Goal: Information Seeking & Learning: Learn about a topic

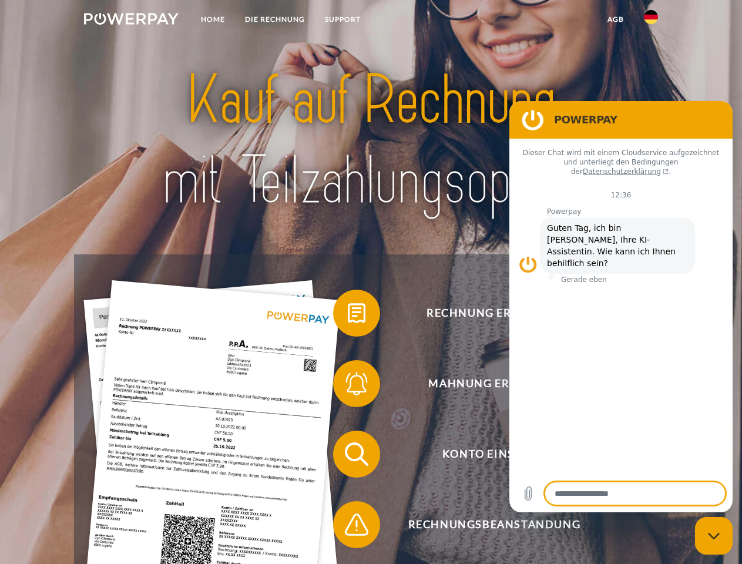
click at [131, 21] on img at bounding box center [131, 19] width 95 height 12
click at [651, 21] on img at bounding box center [651, 17] width 14 height 14
click at [615, 19] on link "agb" at bounding box center [615, 19] width 36 height 21
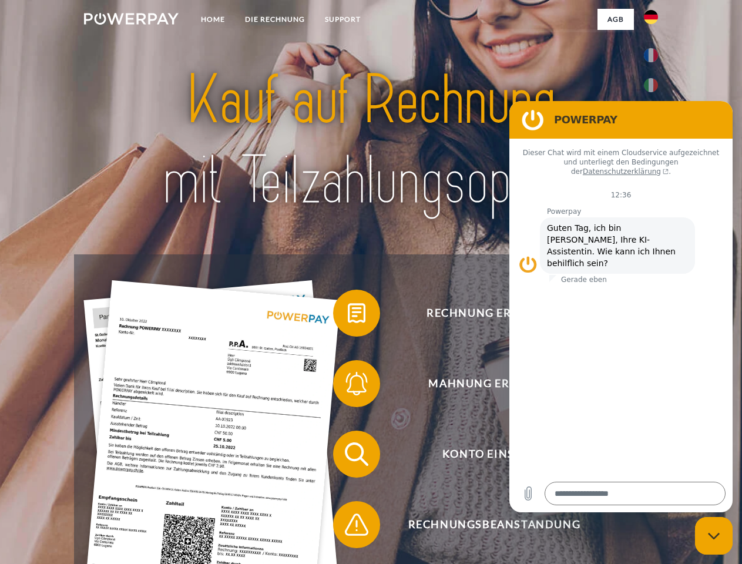
click at [348, 315] on span at bounding box center [339, 313] width 59 height 59
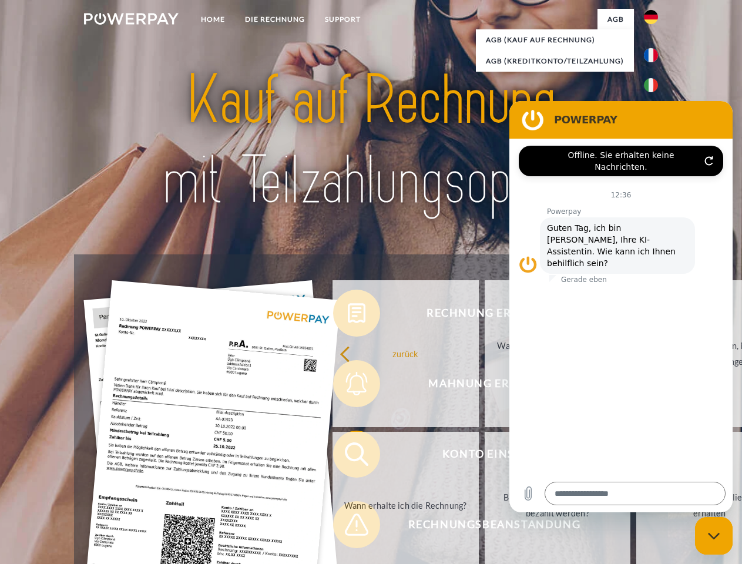
click at [348, 386] on div "Rechnung erhalten? Mahnung erhalten? Konto einsehen" at bounding box center [370, 489] width 593 height 470
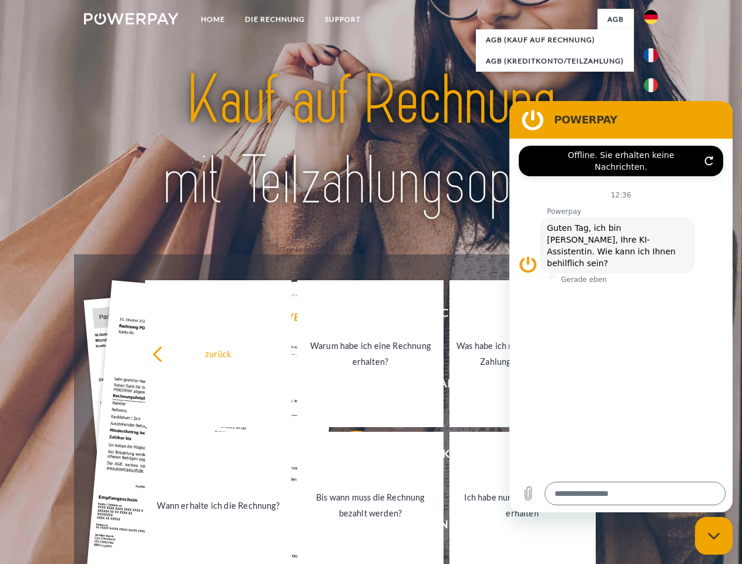
click at [348, 456] on link "Bis wann muss die Rechnung bezahlt werden?" at bounding box center [370, 505] width 146 height 147
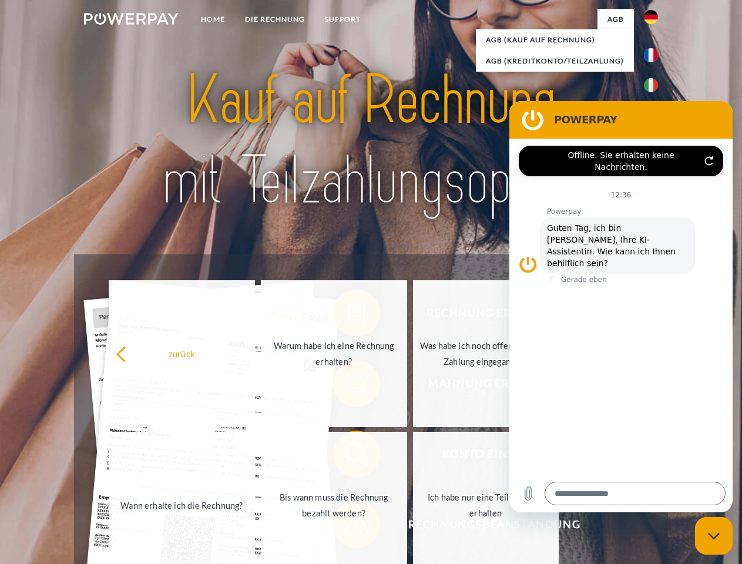
click at [348, 527] on span at bounding box center [339, 524] width 59 height 59
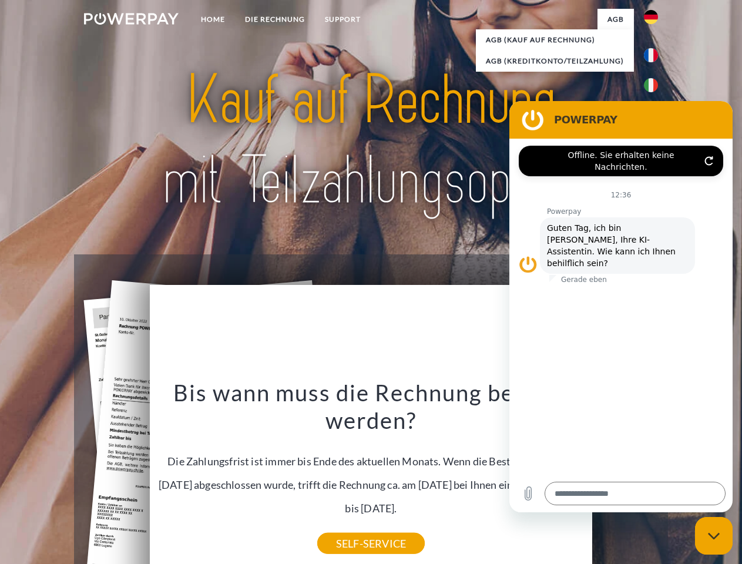
click at [714, 536] on icon "Messaging-Fenster schließen" at bounding box center [714, 536] width 12 height 8
type textarea "*"
